Goal: Transaction & Acquisition: Purchase product/service

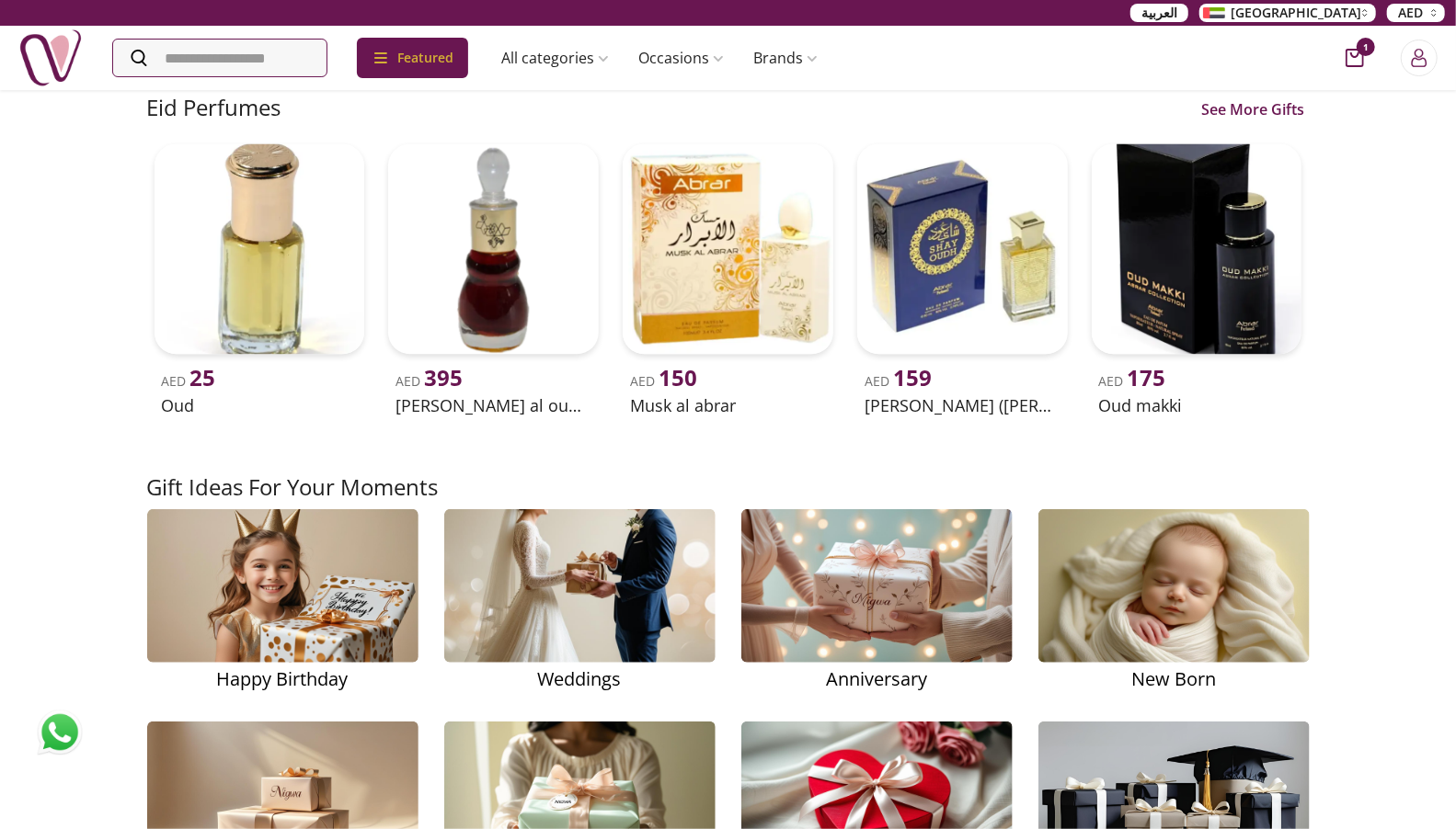
scroll to position [2393, 0]
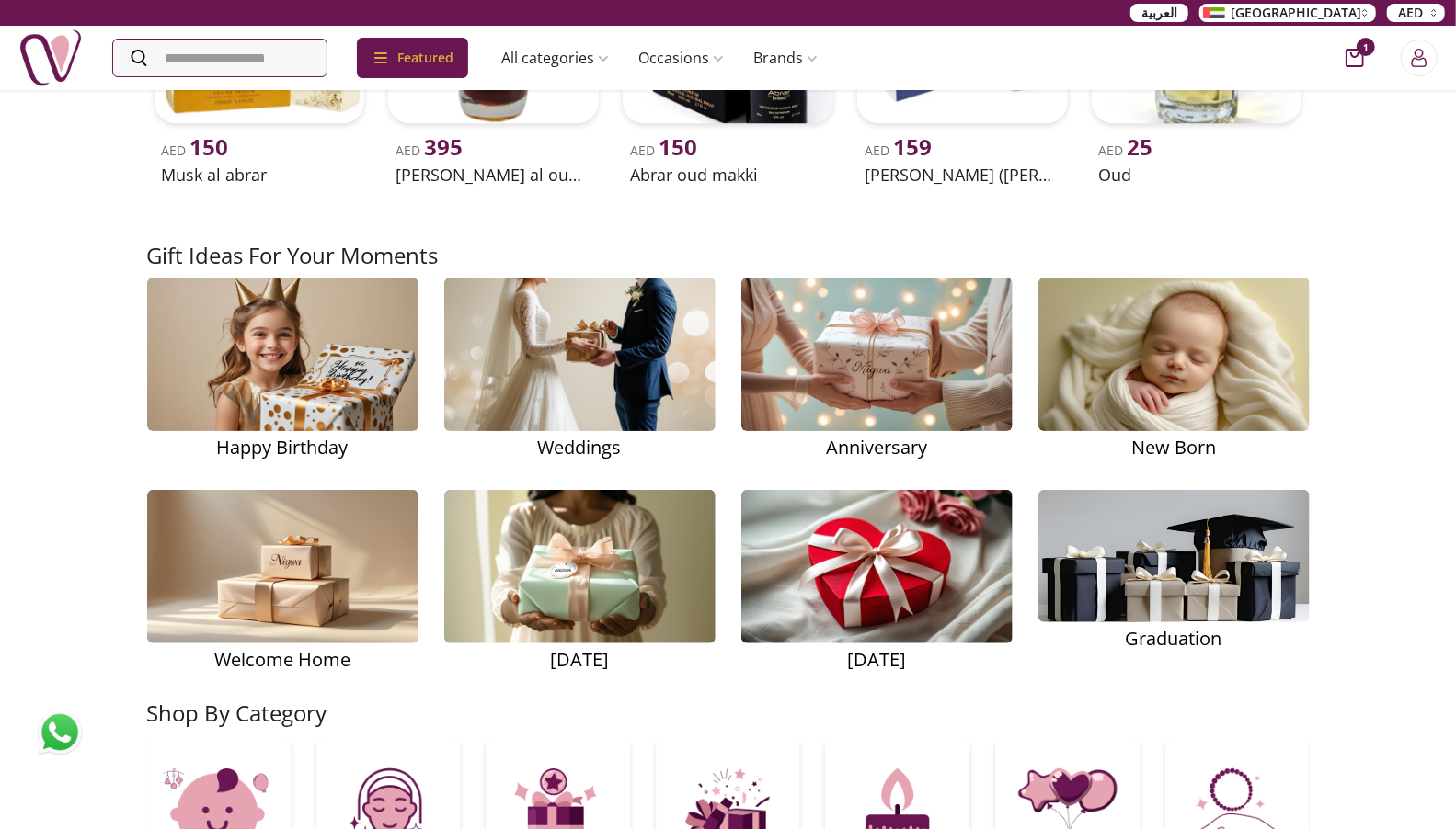
scroll to position [2256, 0]
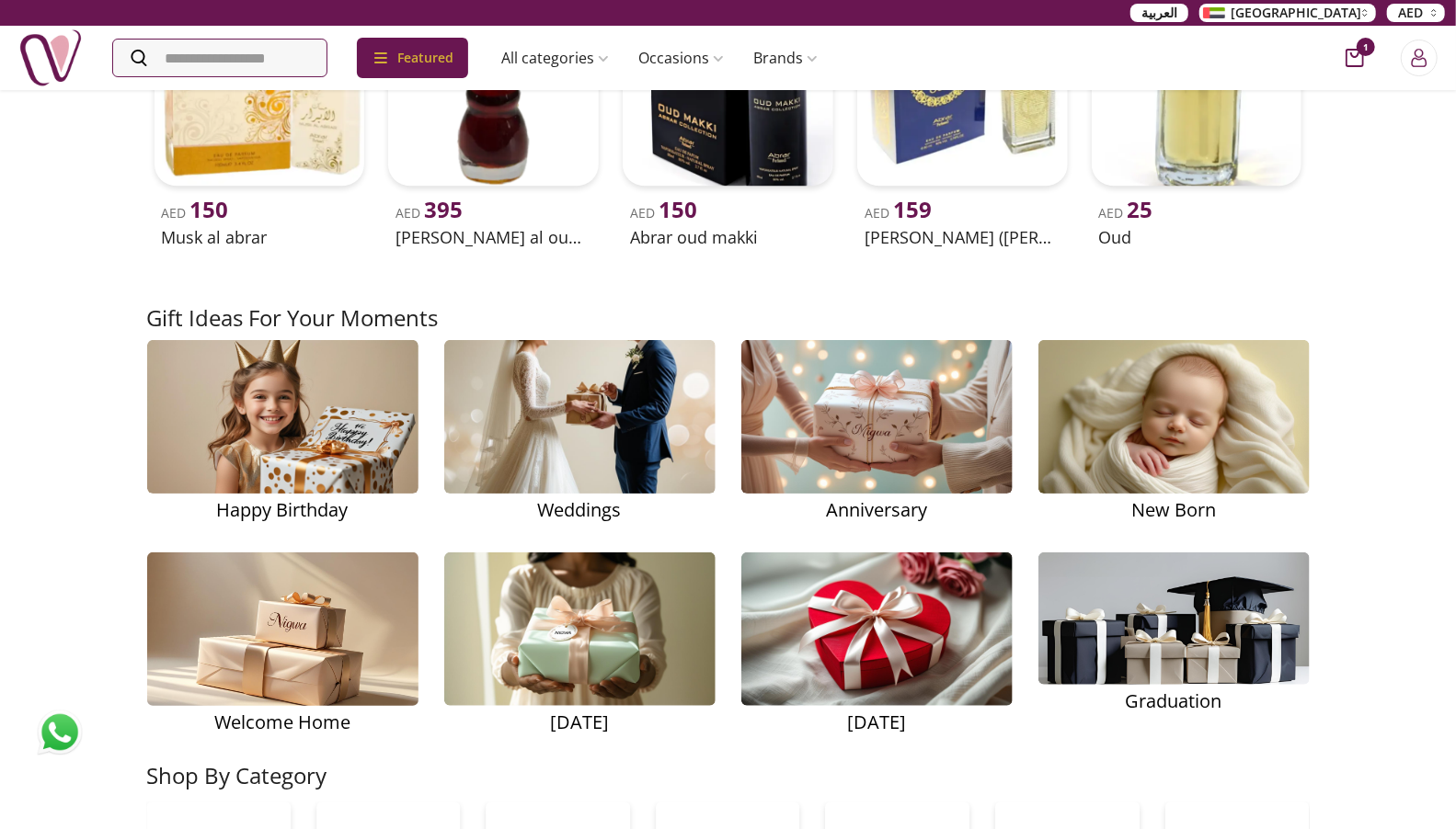
click at [266, 646] on img at bounding box center [283, 629] width 358 height 226
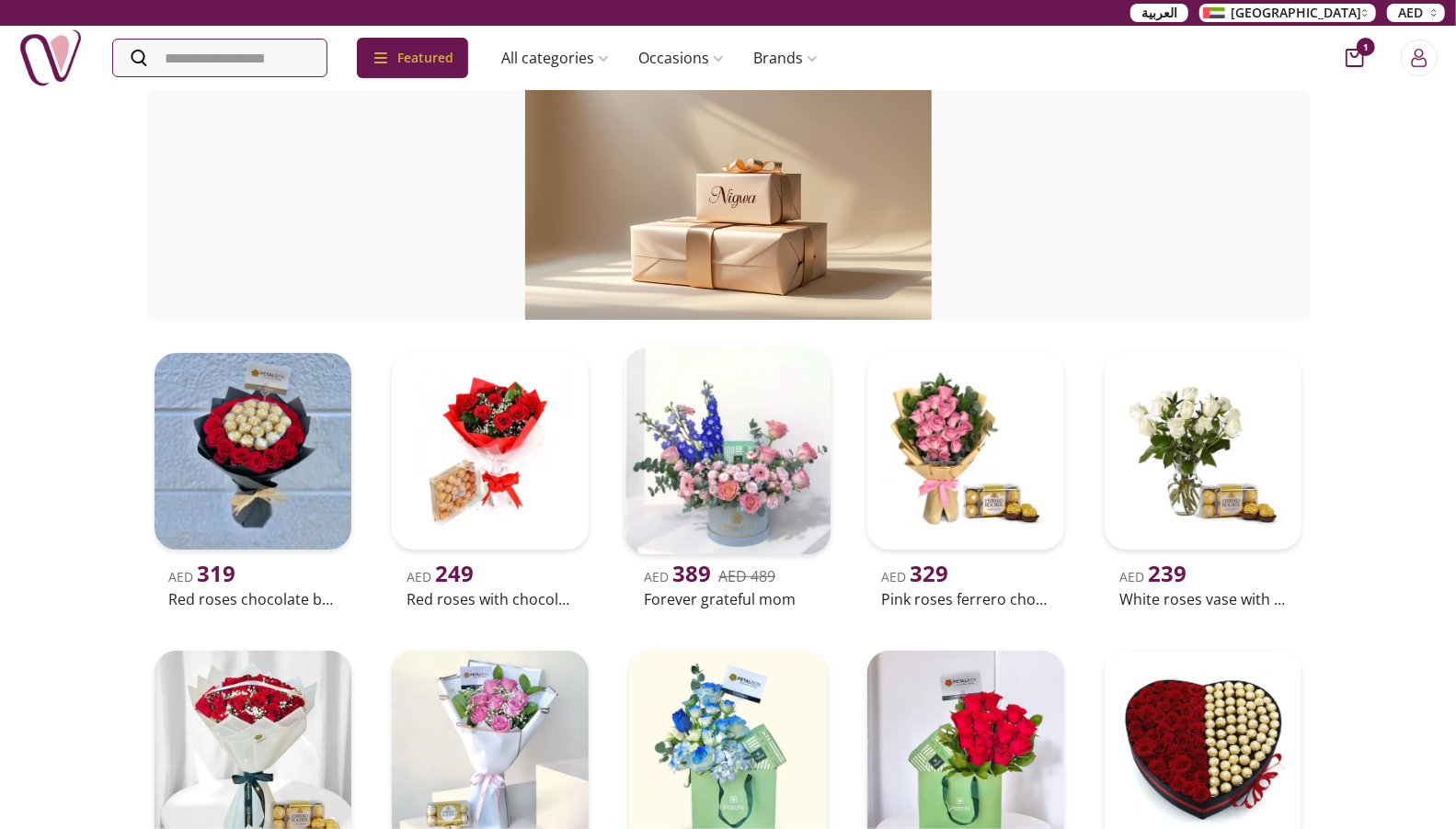
click at [680, 493] on img at bounding box center [728, 452] width 207 height 207
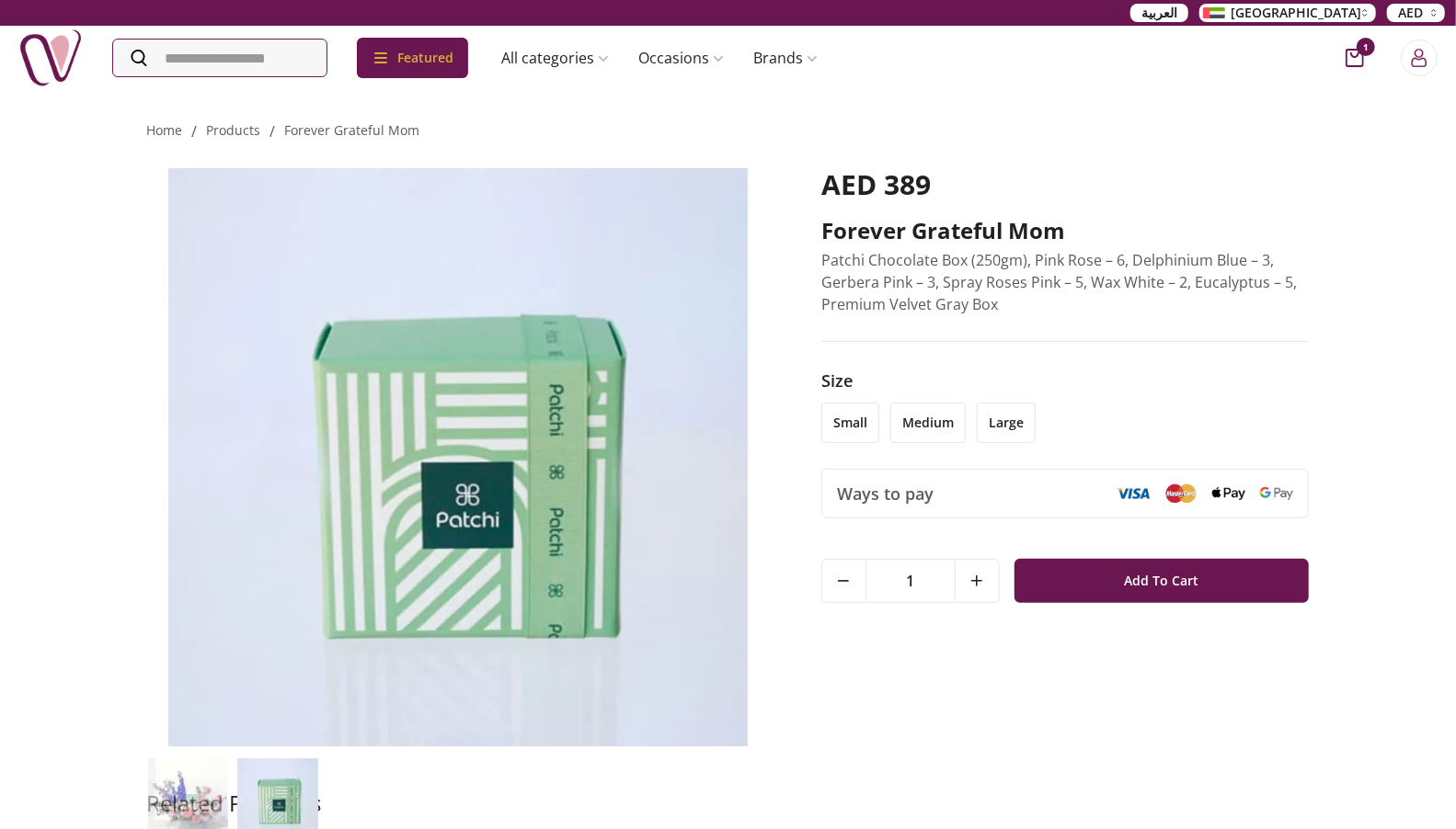
click at [190, 814] on img at bounding box center [188, 799] width 81 height 81
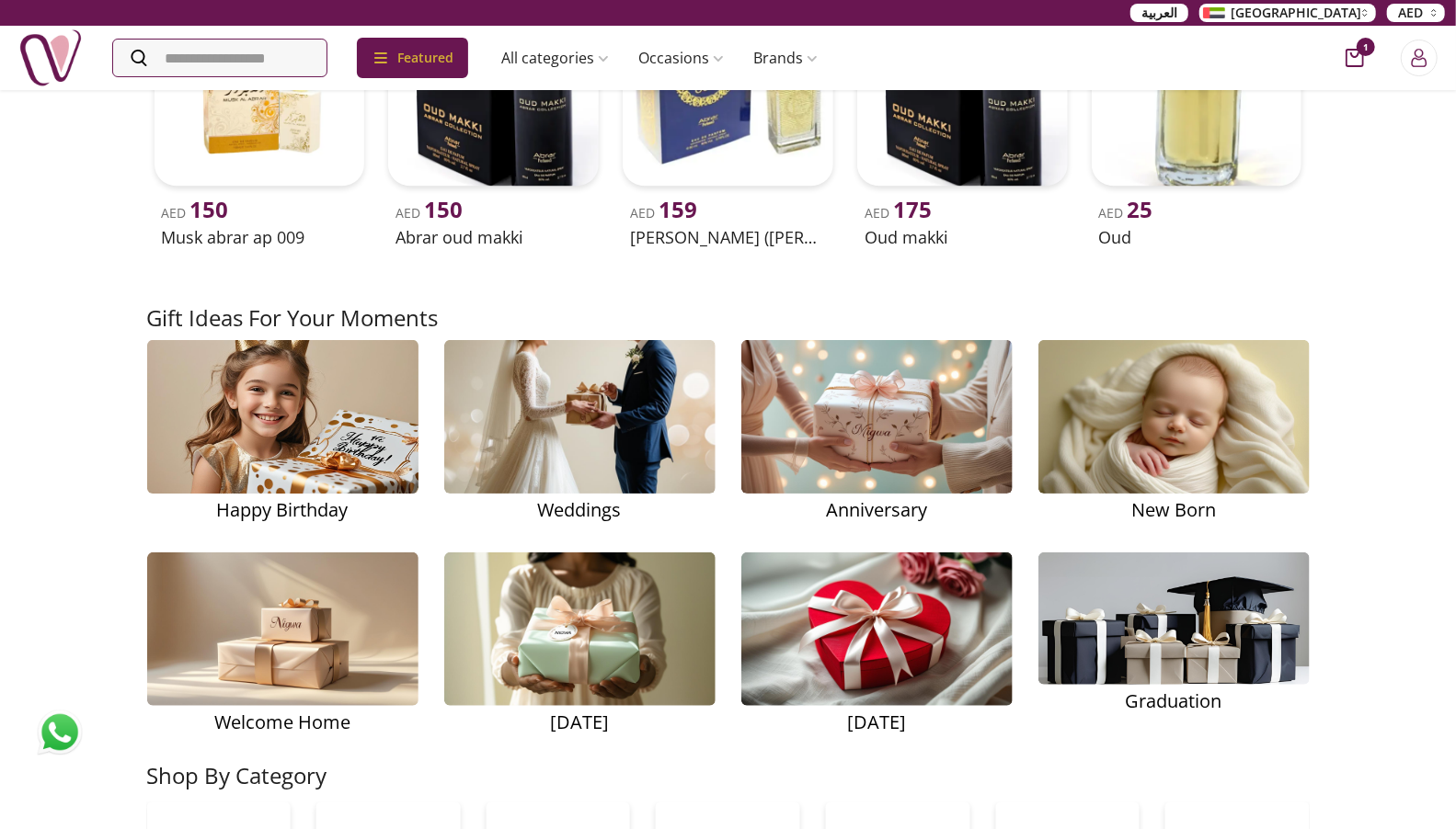
scroll to position [2282, 0]
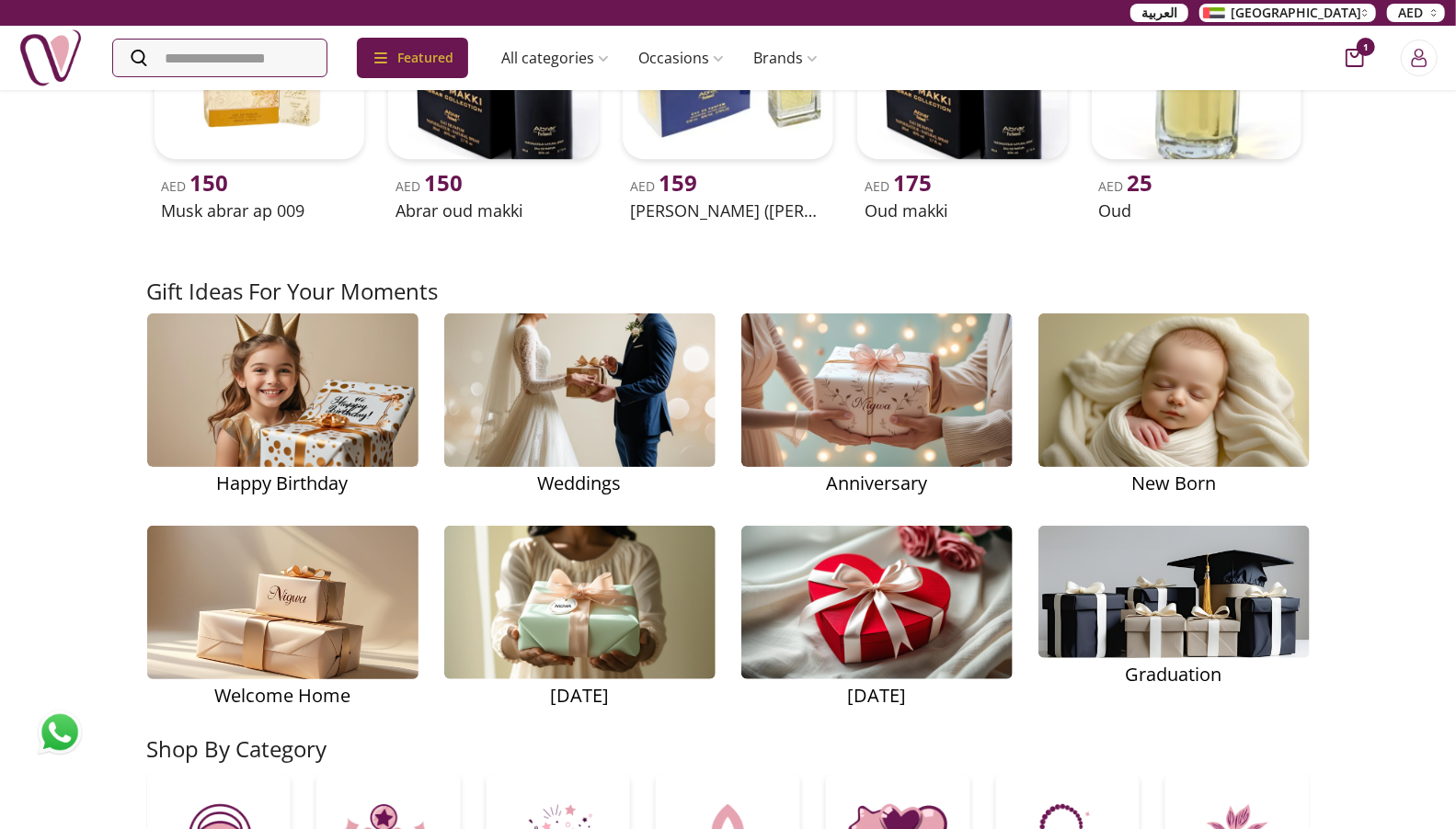
click at [248, 569] on img at bounding box center [283, 603] width 358 height 226
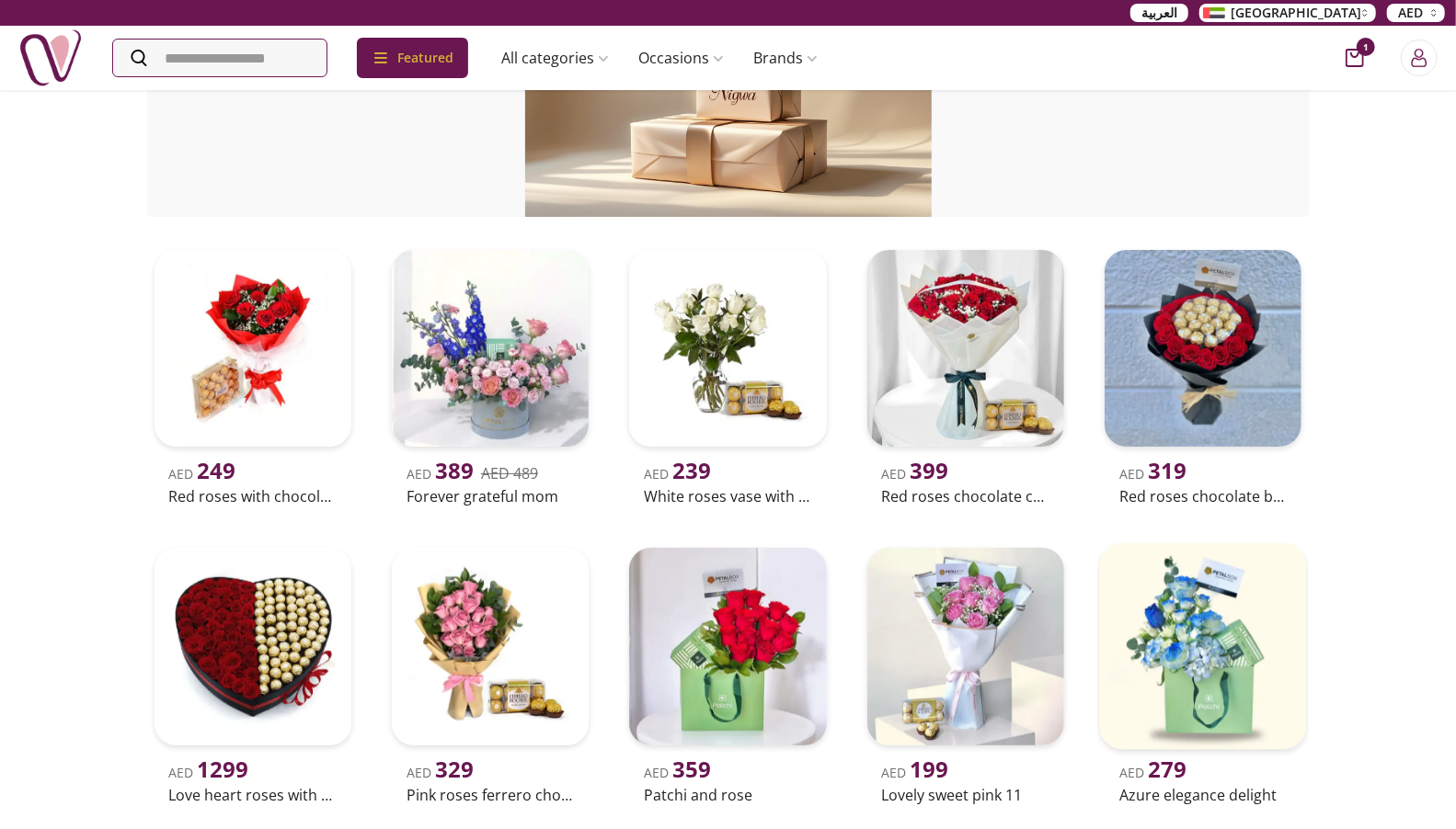
scroll to position [168, 0]
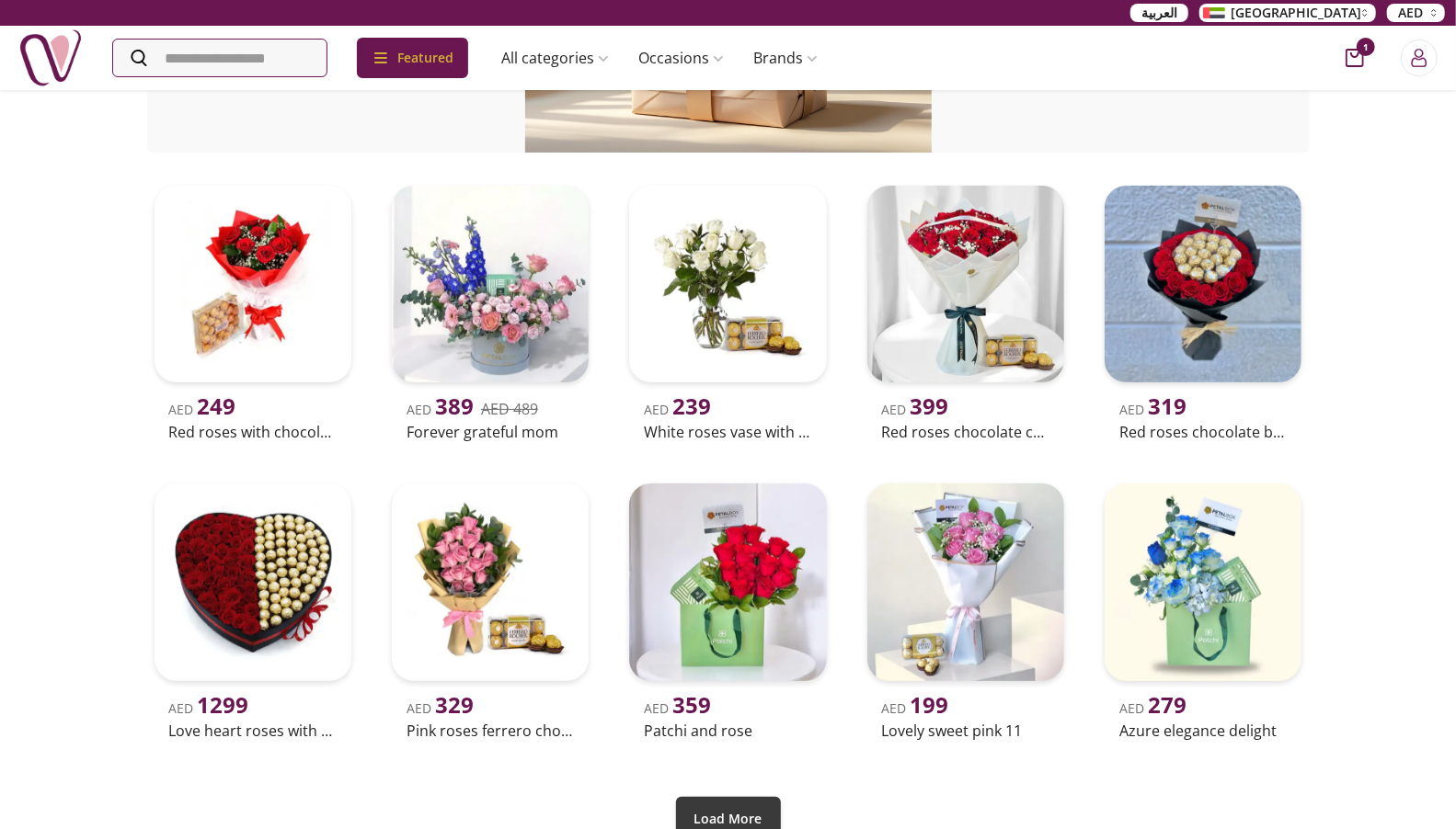
click at [748, 820] on button "Load More" at bounding box center [729, 819] width 105 height 44
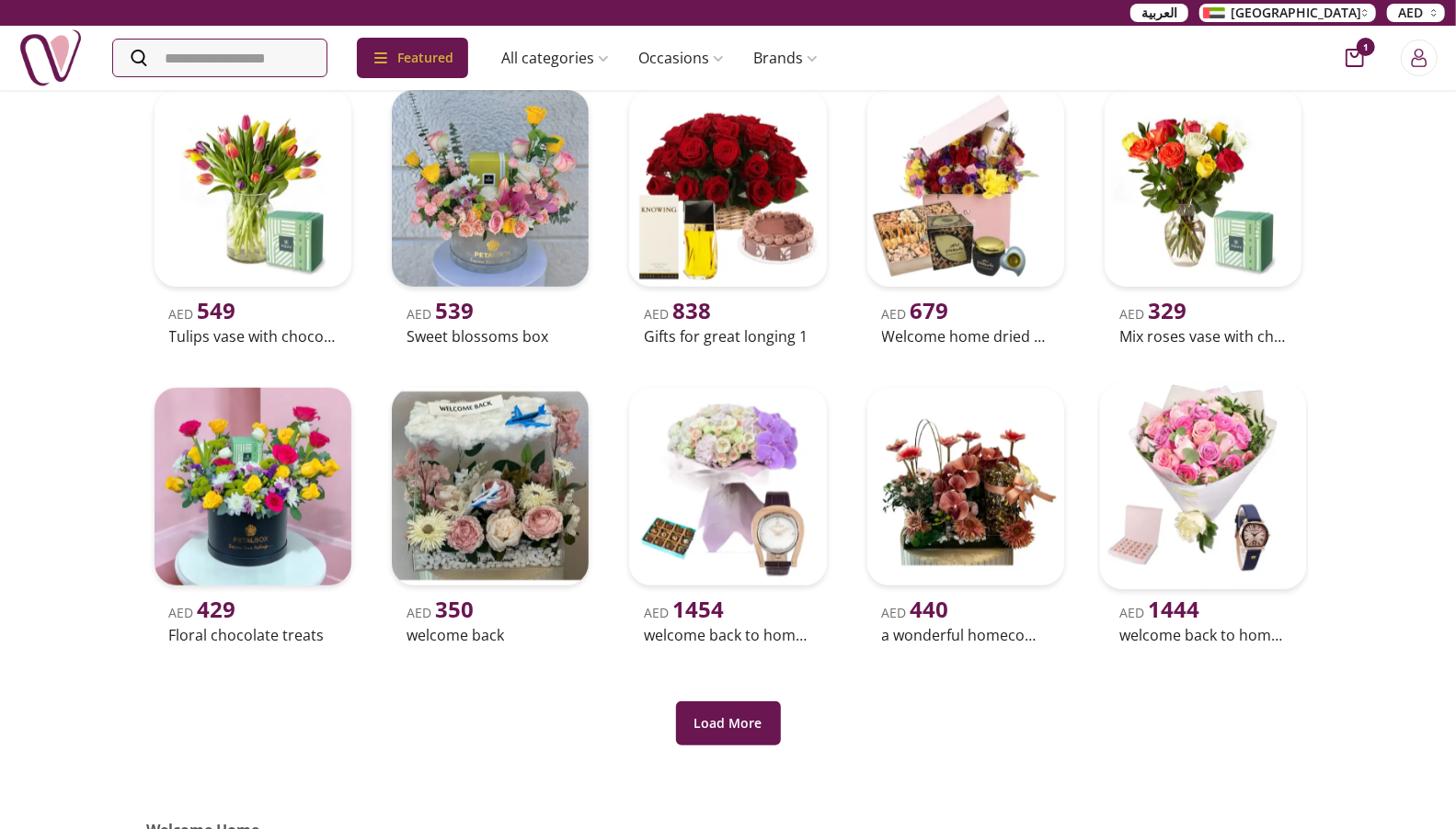
scroll to position [859, 0]
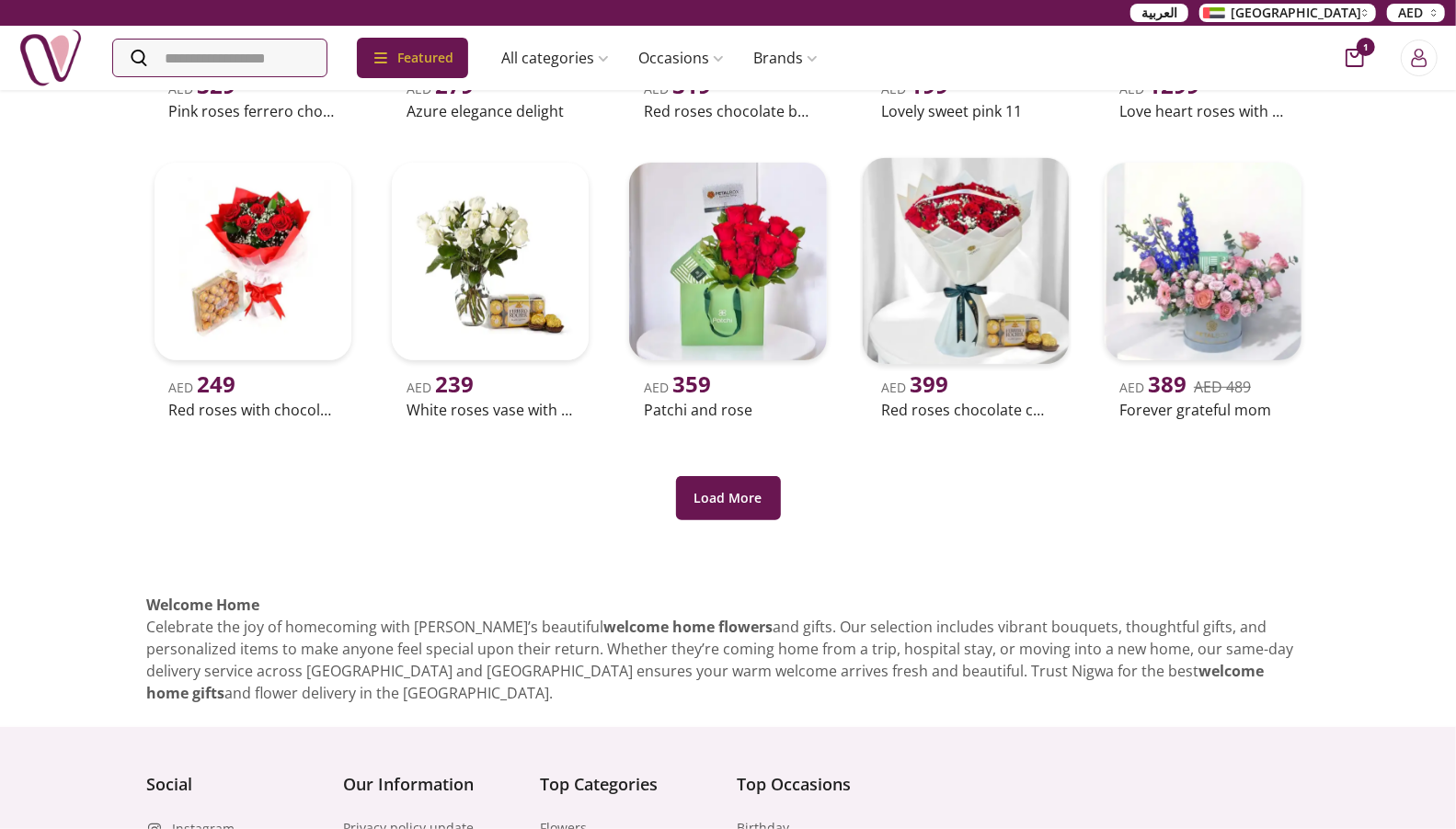
scroll to position [389, 0]
